Goal: Find specific fact

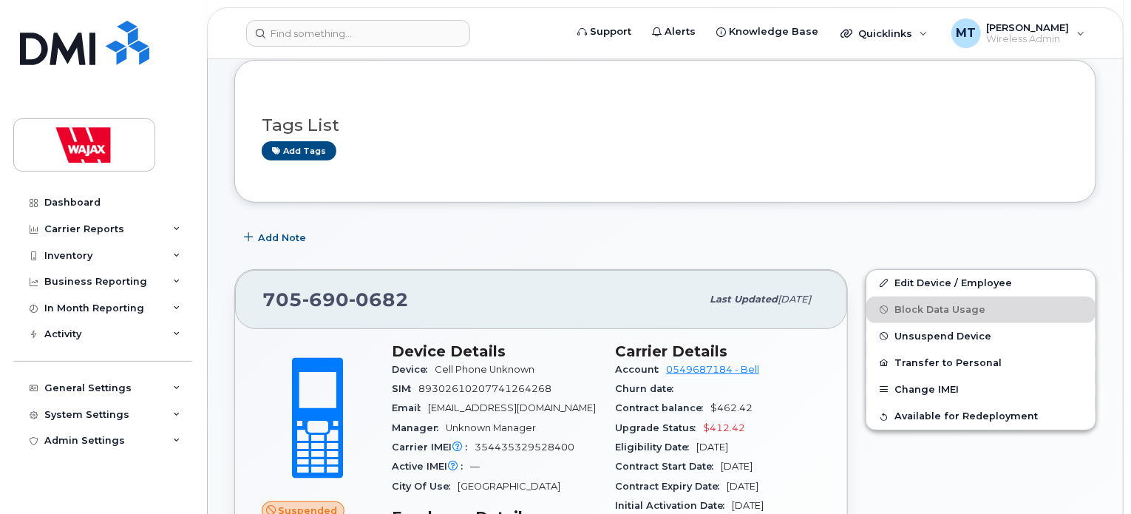
scroll to position [222, 0]
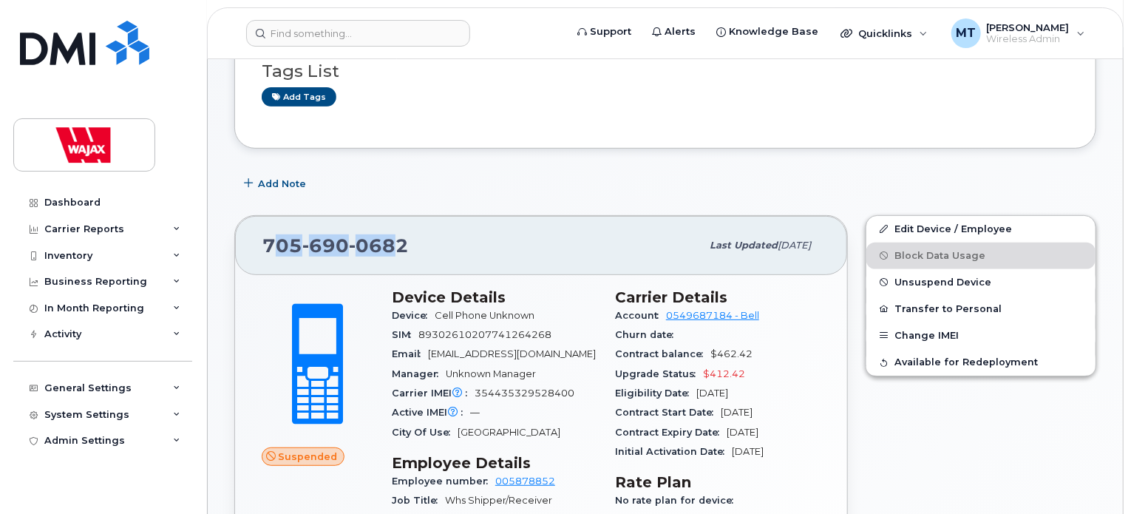
drag, startPoint x: 339, startPoint y: 228, endPoint x: 270, endPoint y: 227, distance: 69.5
click at [270, 234] on span "[PHONE_NUMBER]" at bounding box center [335, 245] width 146 height 22
click at [308, 234] on span "690" at bounding box center [325, 245] width 47 height 22
click at [393, 234] on span "0682" at bounding box center [379, 245] width 60 height 22
drag, startPoint x: 417, startPoint y: 226, endPoint x: 253, endPoint y: 223, distance: 164.1
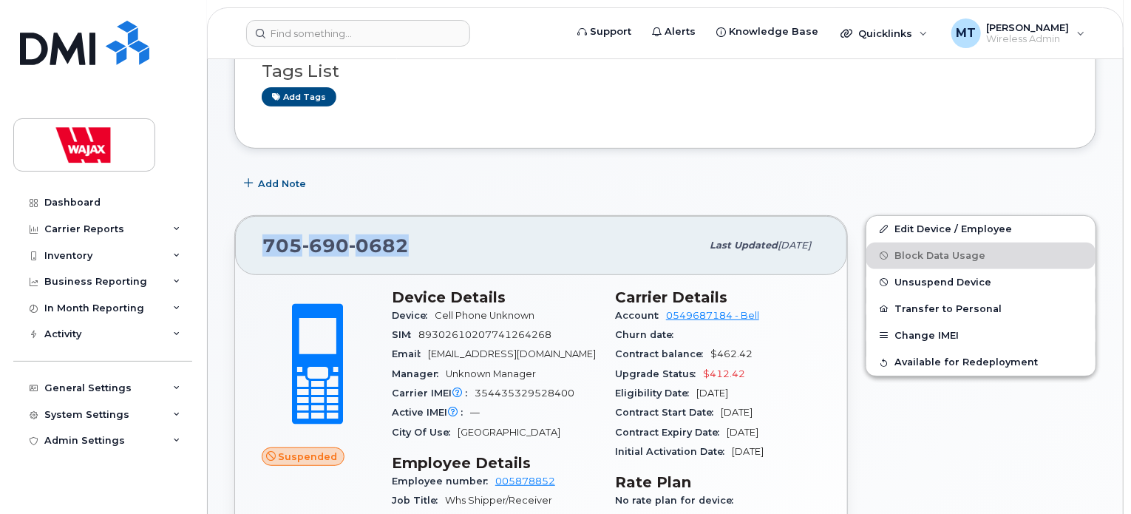
click at [253, 223] on div "[PHONE_NUMBER] Last updated [DATE]" at bounding box center [541, 245] width 612 height 59
copy span "[PHONE_NUMBER]"
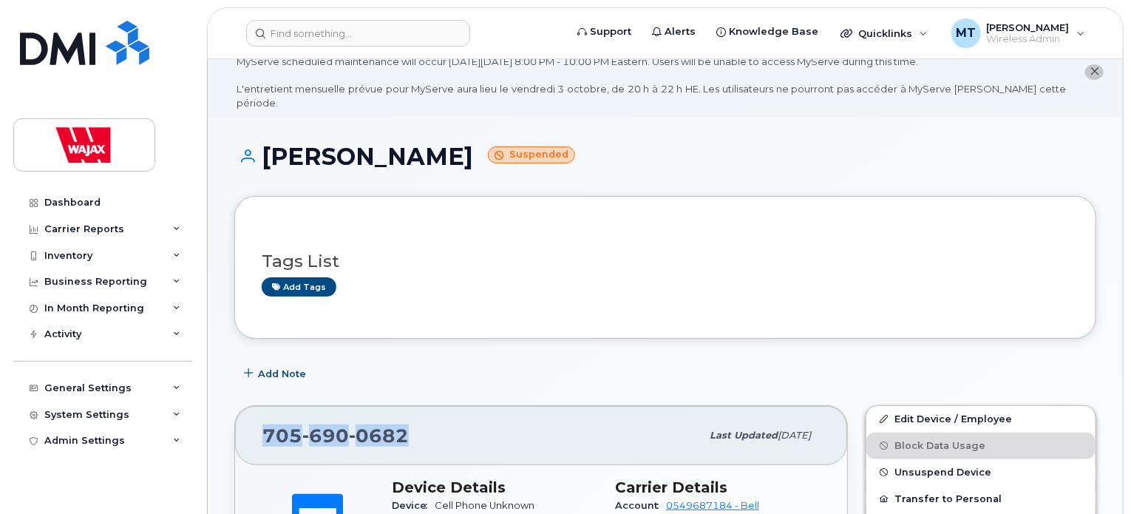
scroll to position [0, 0]
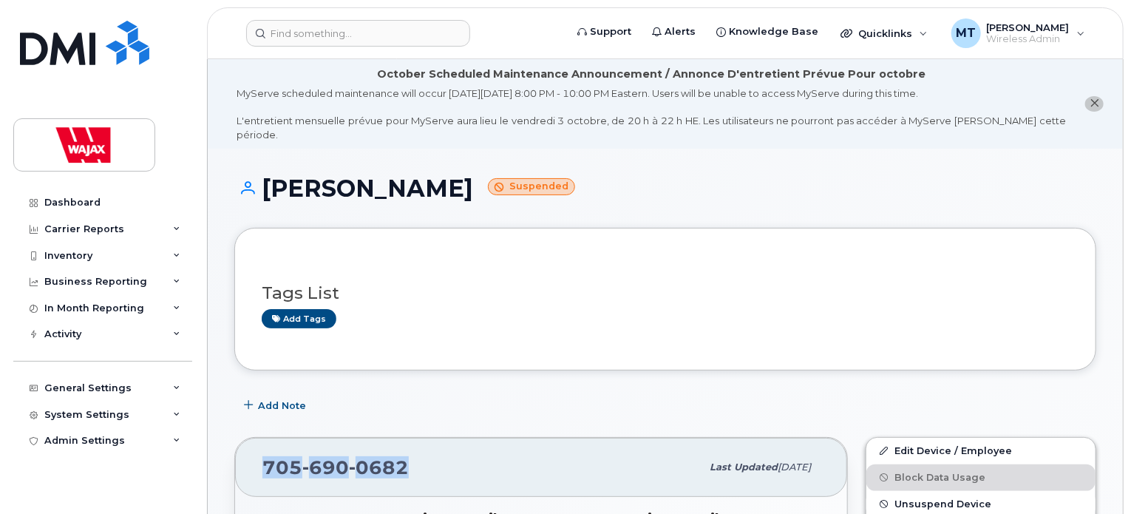
drag, startPoint x: 457, startPoint y: 168, endPoint x: 266, endPoint y: 171, distance: 190.8
click at [266, 175] on h1 "[PERSON_NAME] Suspended" at bounding box center [665, 188] width 862 height 26
copy h1 "[PERSON_NAME]"
drag, startPoint x: 441, startPoint y: 444, endPoint x: 238, endPoint y: 433, distance: 202.9
click at [238, 438] on div "[PHONE_NUMBER] Last updated [DATE]" at bounding box center [541, 467] width 612 height 59
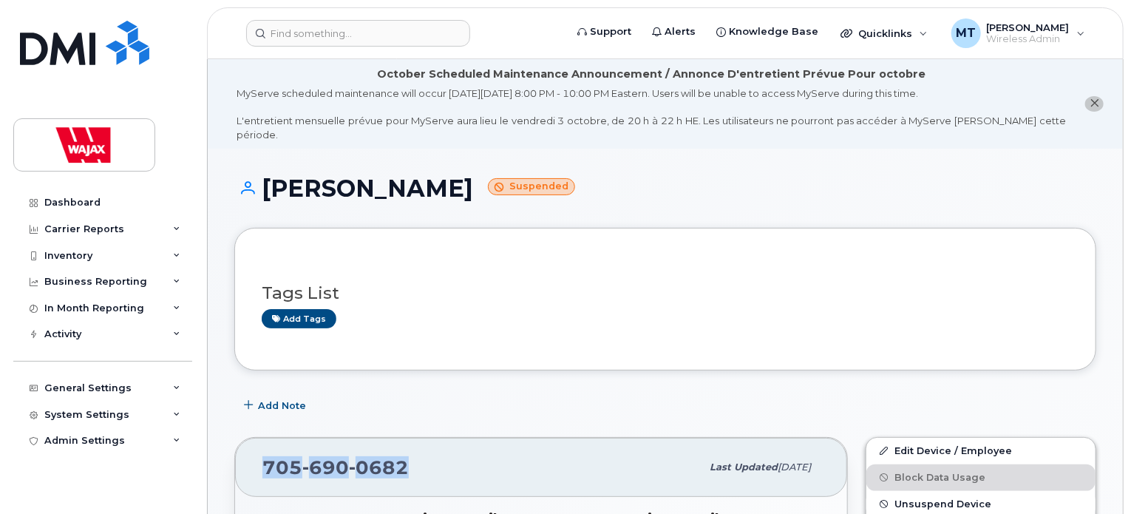
copy span "[PHONE_NUMBER]"
